Goal: Transaction & Acquisition: Obtain resource

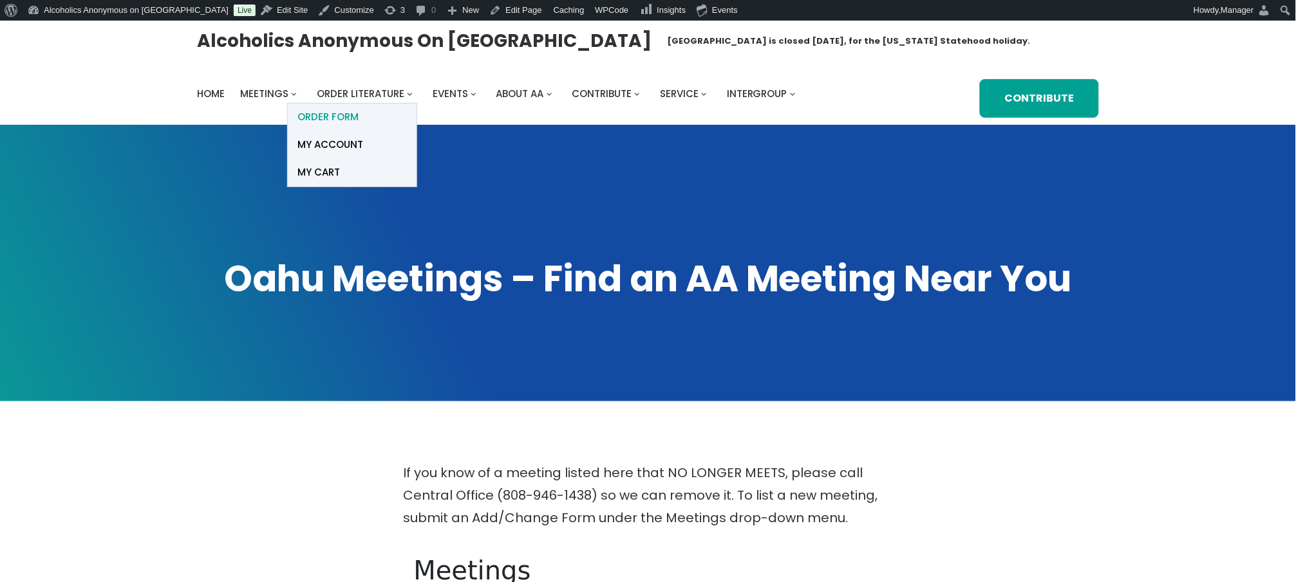
click at [345, 115] on span "ORDER FORM" at bounding box center [327, 117] width 61 height 18
click at [344, 114] on span "ORDER FORM" at bounding box center [327, 117] width 61 height 18
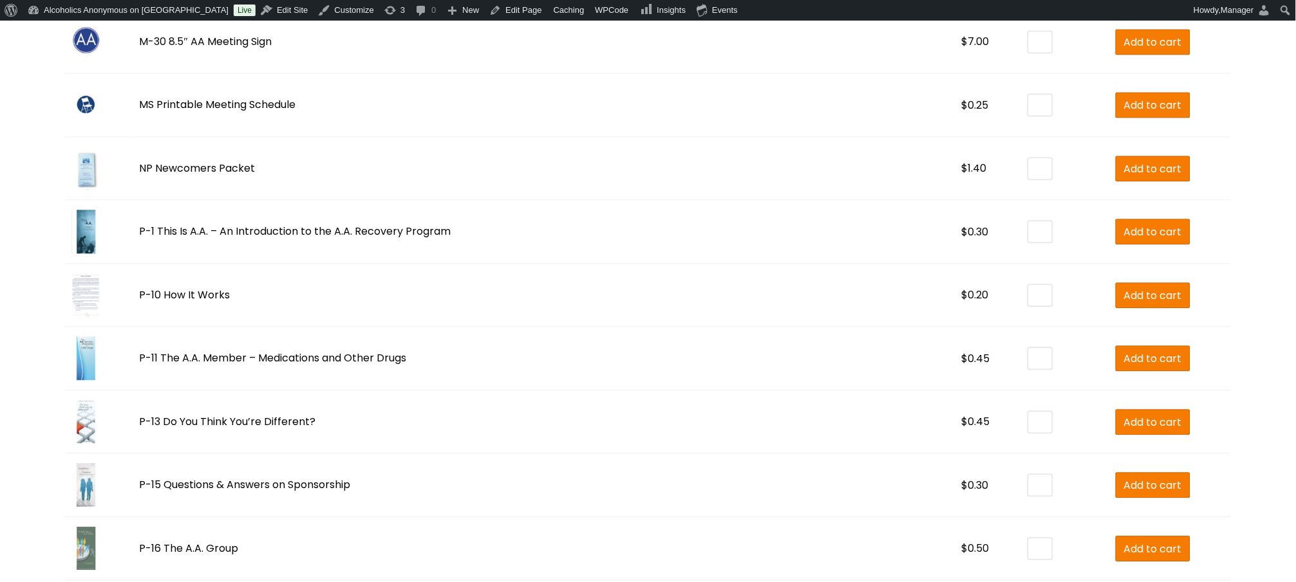
scroll to position [2403, 0]
